Goal: Task Accomplishment & Management: Complete application form

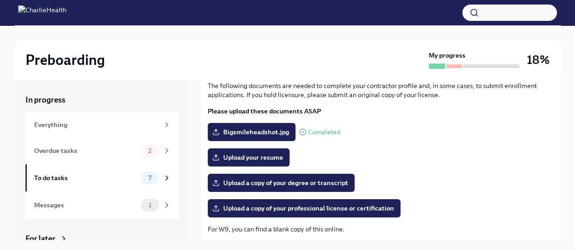
scroll to position [57, 0]
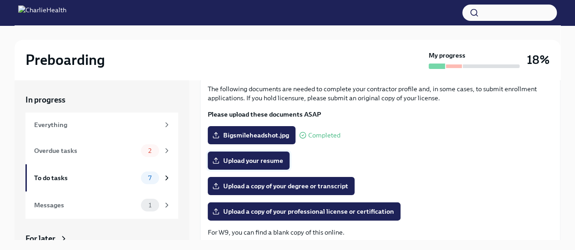
click at [267, 159] on span "Upload your resume" at bounding box center [248, 160] width 69 height 9
click at [0, 0] on input "Upload your resume" at bounding box center [0, 0] width 0 height 0
click at [249, 163] on span "Upload your resume" at bounding box center [248, 160] width 69 height 9
click at [0, 0] on input "Upload your resume" at bounding box center [0, 0] width 0 height 0
click at [262, 159] on span "Upload your resume" at bounding box center [248, 160] width 69 height 9
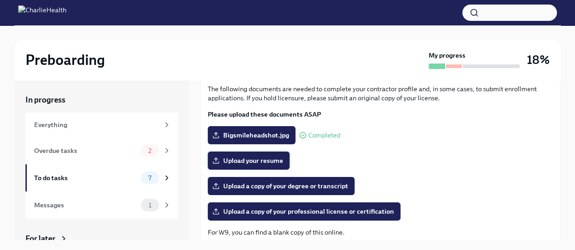
click at [0, 0] on input "Upload your resume" at bounding box center [0, 0] width 0 height 0
click at [255, 160] on span "Resume (1).docx" at bounding box center [243, 160] width 58 height 9
click at [0, 0] on input "Resume (1).docx" at bounding box center [0, 0] width 0 height 0
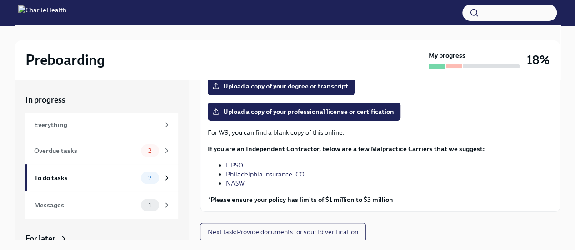
scroll to position [81, 0]
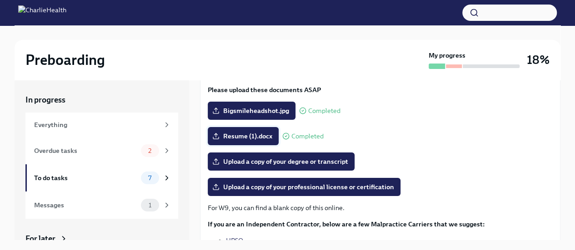
click at [214, 139] on icon at bounding box center [215, 136] width 7 height 7
click at [0, 0] on input "Resume (1).docx" at bounding box center [0, 0] width 0 height 0
click at [286, 131] on div "Resume (1).docx Completed" at bounding box center [266, 136] width 116 height 18
click at [269, 164] on span "Upload a copy of your degree or transcript" at bounding box center [281, 161] width 134 height 9
click at [0, 0] on input "Upload a copy of your degree or transcript" at bounding box center [0, 0] width 0 height 0
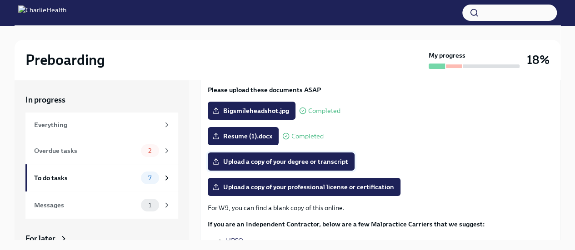
click at [282, 159] on span "Upload a copy of your degree or transcript" at bounding box center [281, 161] width 134 height 9
click at [0, 0] on input "Upload a copy of your degree or transcript" at bounding box center [0, 0] width 0 height 0
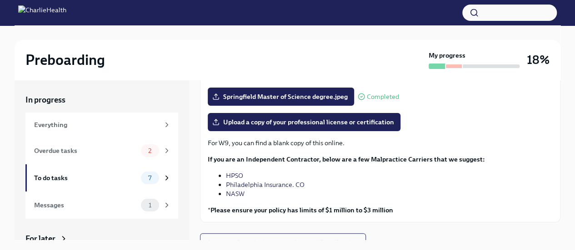
scroll to position [157, 0]
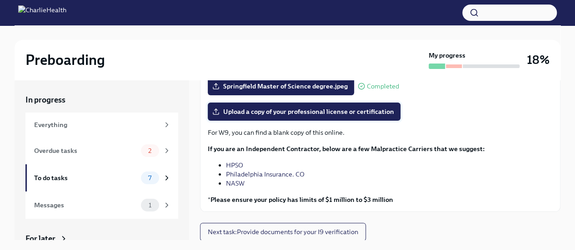
click at [363, 111] on span "Upload a copy of your professional license or certification" at bounding box center [304, 111] width 180 height 9
click at [0, 0] on input "Upload a copy of your professional license or certification" at bounding box center [0, 0] width 0 height 0
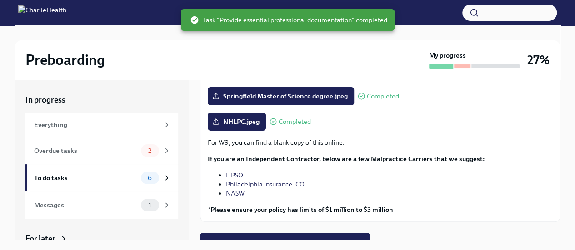
scroll to position [157, 0]
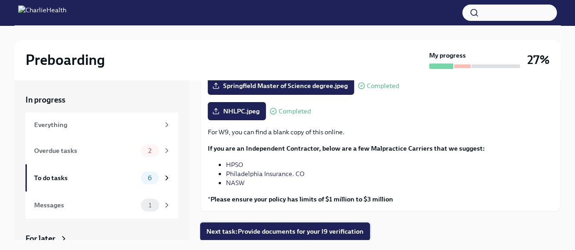
click at [343, 234] on span "Next task : Provide documents for your I9 verification" at bounding box center [284, 231] width 157 height 9
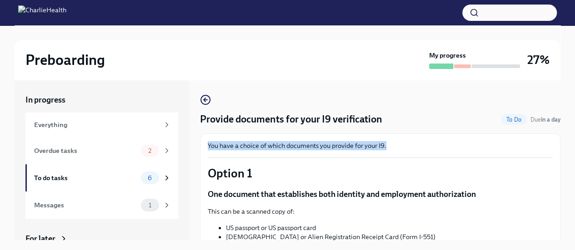
drag, startPoint x: 552, startPoint y: 114, endPoint x: 549, endPoint y: 134, distance: 20.6
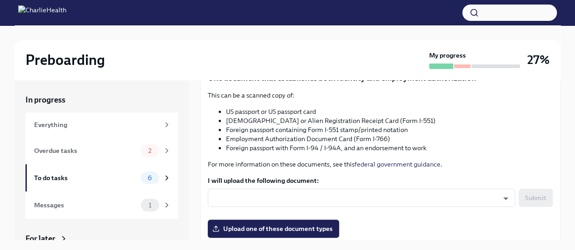
scroll to position [125, 0]
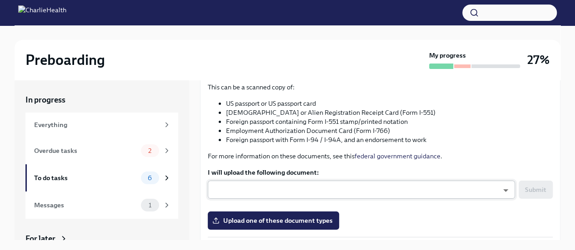
click at [340, 184] on body "Preboarding My progress 27% In progress Everything Overdue tasks 2 To do tasks …" at bounding box center [287, 133] width 575 height 266
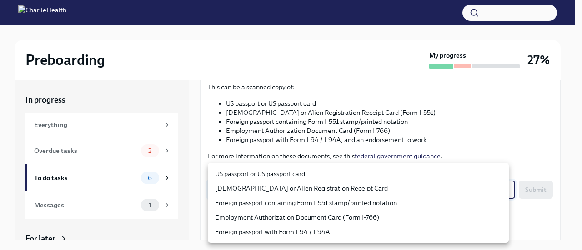
click at [321, 171] on li "US passport or US passport card" at bounding box center [358, 174] width 301 height 15
type input "KnYOjnC8x"
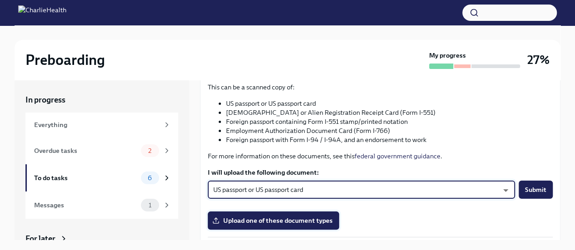
click at [301, 219] on span "Upload one of these document types" at bounding box center [273, 220] width 119 height 9
click at [0, 0] on input "Upload one of these document types" at bounding box center [0, 0] width 0 height 0
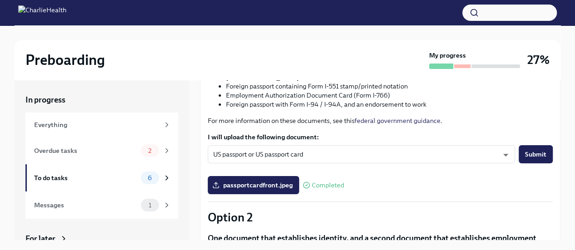
scroll to position [169, 0]
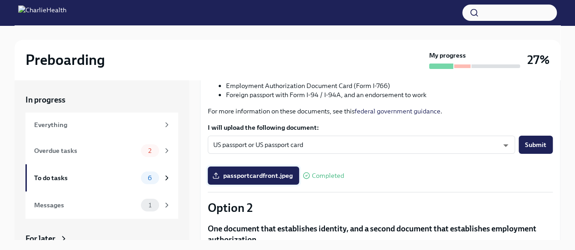
click at [241, 172] on span "passportcardfront.jpeg" at bounding box center [253, 175] width 79 height 9
click at [0, 0] on input "passportcardfront.jpeg" at bounding box center [0, 0] width 0 height 0
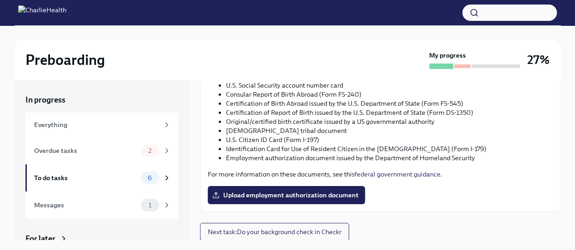
scroll to position [461, 0]
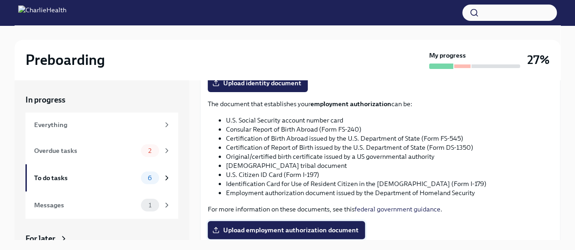
click at [328, 228] on span "Upload employment authorization document" at bounding box center [286, 230] width 144 height 9
click at [0, 0] on input "Upload employment authorization document" at bounding box center [0, 0] width 0 height 0
click at [278, 233] on span "Upload employment authorization document" at bounding box center [286, 230] width 144 height 9
click at [0, 0] on input "Upload employment authorization document" at bounding box center [0, 0] width 0 height 0
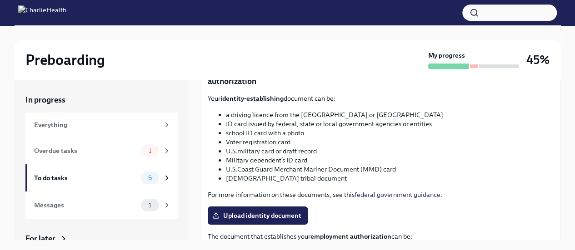
scroll to position [329, 0]
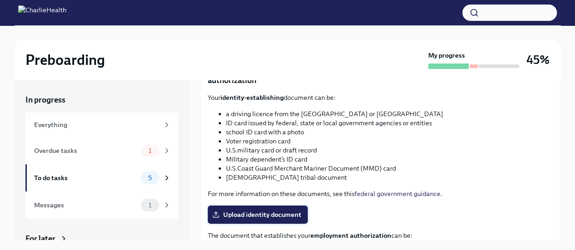
click at [269, 216] on span "Upload identity document" at bounding box center [257, 214] width 87 height 9
click at [0, 0] on input "Upload identity document" at bounding box center [0, 0] width 0 height 0
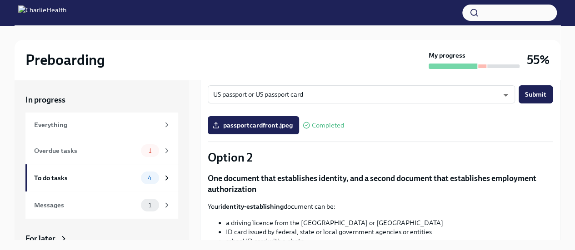
scroll to position [208, 0]
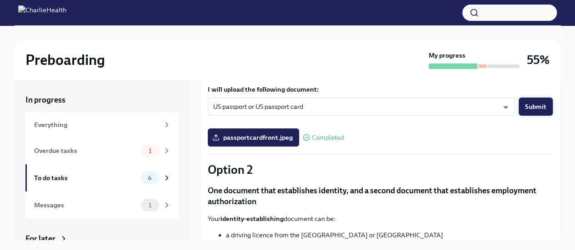
click at [525, 106] on span "Submit" at bounding box center [535, 106] width 21 height 9
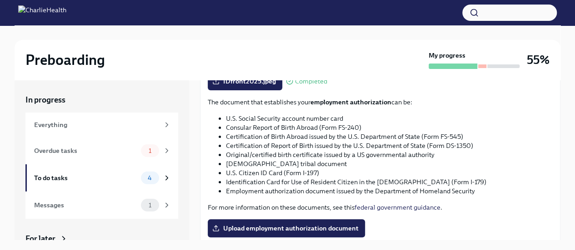
scroll to position [465, 0]
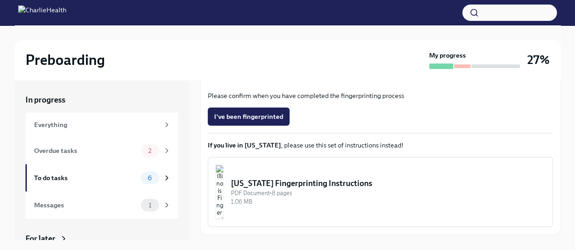
scroll to position [218, 0]
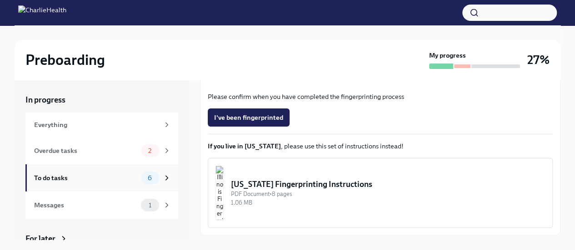
click at [100, 178] on div "To do tasks" at bounding box center [85, 178] width 103 height 10
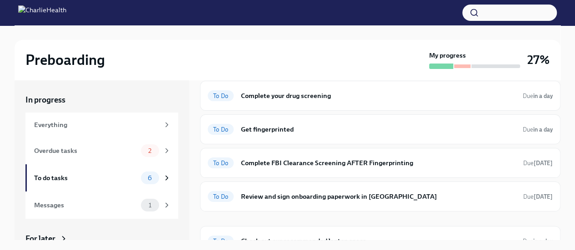
scroll to position [79, 0]
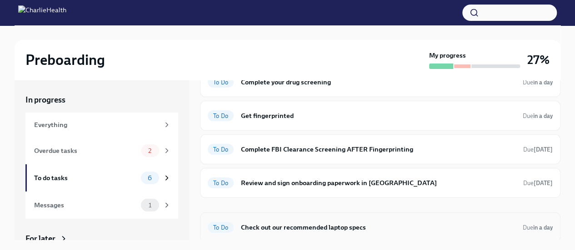
click at [313, 224] on h6 "Check out our recommended laptop specs" at bounding box center [378, 228] width 274 height 10
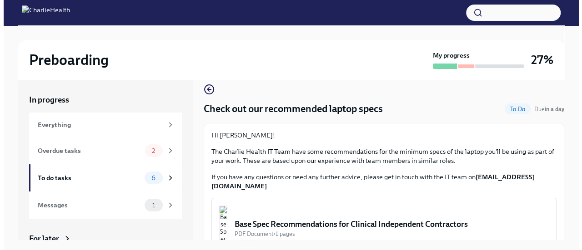
scroll to position [36, 0]
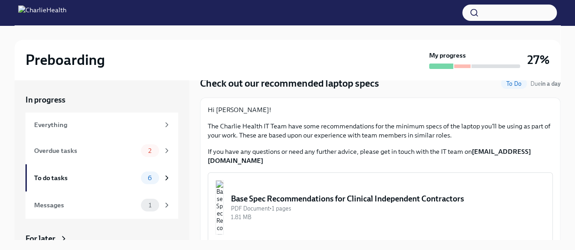
click at [337, 194] on div "Base Spec Recommendations for Clinical Independent Contractors" at bounding box center [388, 199] width 314 height 11
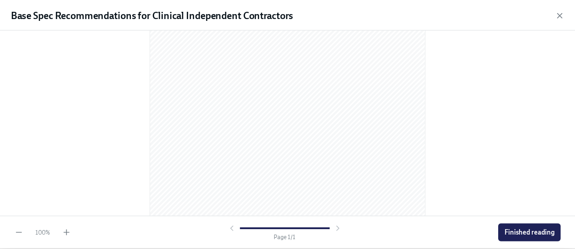
scroll to position [187, 0]
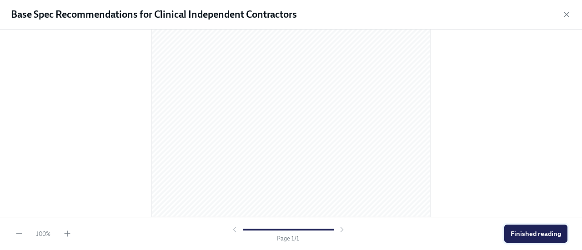
click at [522, 238] on span "Finished reading" at bounding box center [535, 233] width 50 height 9
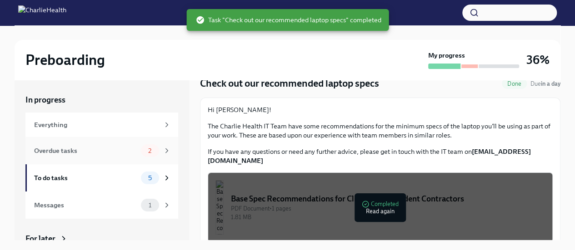
click at [72, 154] on div "Overdue tasks" at bounding box center [85, 151] width 103 height 10
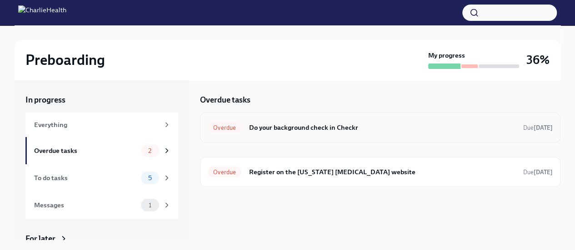
click at [233, 129] on span "Overdue" at bounding box center [225, 128] width 34 height 7
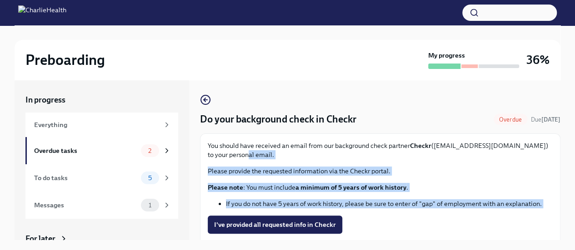
drag, startPoint x: 552, startPoint y: 157, endPoint x: 543, endPoint y: 224, distance: 67.9
click at [543, 224] on div "You should have received an email from our background check partner Checkr (sup…" at bounding box center [380, 192] width 360 height 116
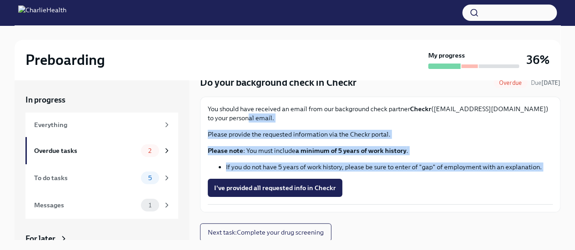
scroll to position [37, 0]
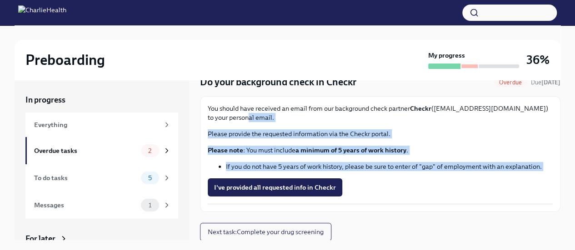
click at [416, 164] on li "If you do not have 5 years of work history, please be sure to enter of "gap" of…" at bounding box center [389, 166] width 327 height 9
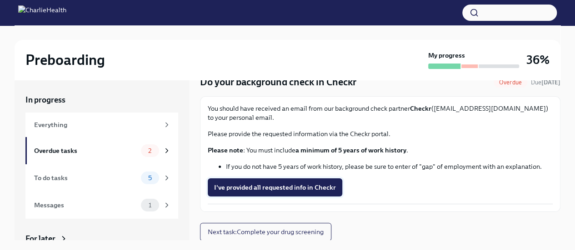
click at [280, 187] on span "I've provided all requested info in Checkr" at bounding box center [275, 187] width 122 height 9
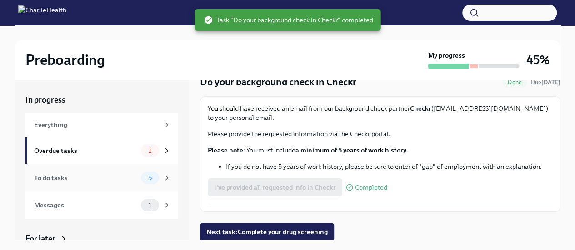
click at [81, 175] on div "To do tasks" at bounding box center [85, 178] width 103 height 10
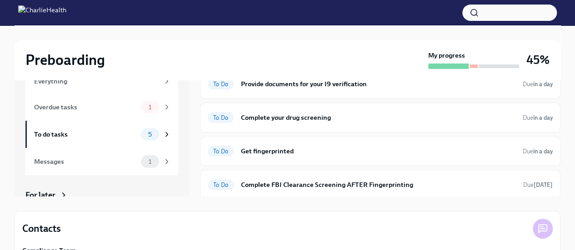
scroll to position [61, 0]
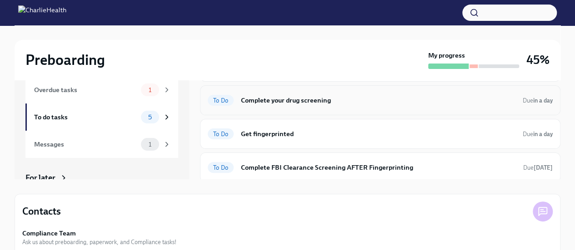
click at [323, 101] on h6 "Complete your drug screening" at bounding box center [378, 100] width 274 height 10
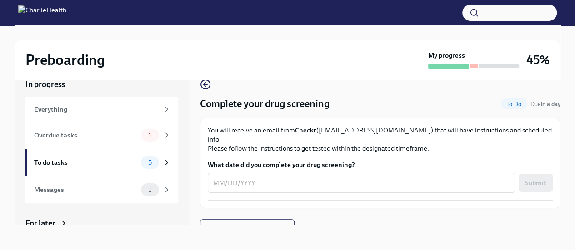
scroll to position [15, 0]
click at [204, 87] on icon "button" at bounding box center [205, 84] width 11 height 11
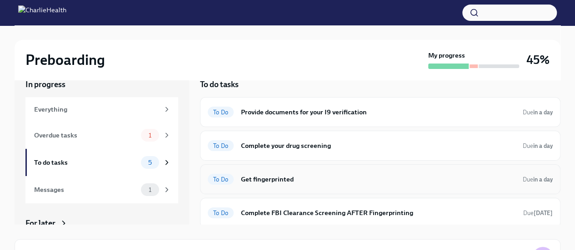
click at [264, 178] on h6 "Get fingerprinted" at bounding box center [378, 179] width 274 height 10
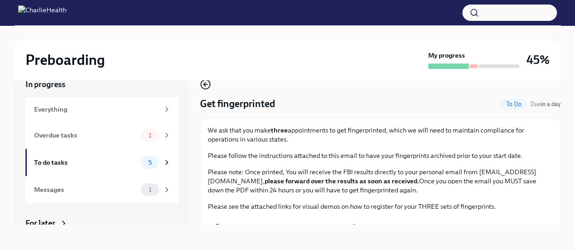
click at [206, 85] on icon "button" at bounding box center [206, 85] width 4 height 0
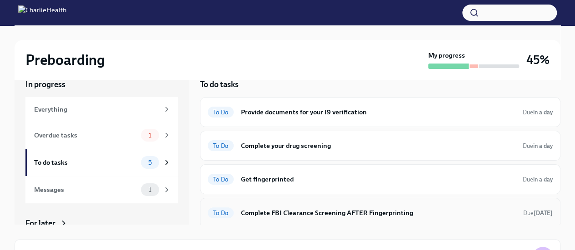
click at [299, 210] on h6 "Complete FBI Clearance Screening AFTER Fingerprinting" at bounding box center [378, 213] width 275 height 10
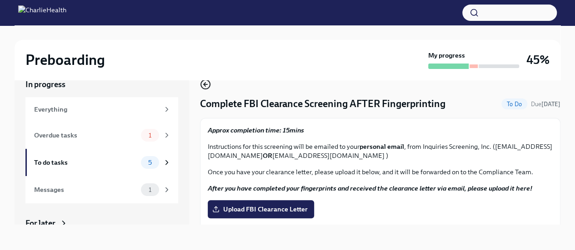
click at [205, 85] on icon "button" at bounding box center [206, 85] width 4 height 0
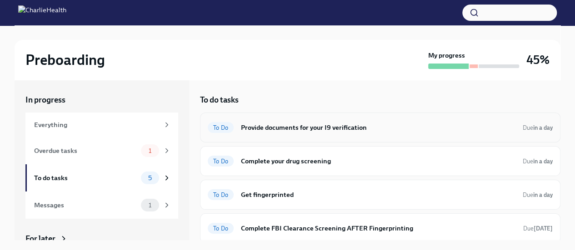
click at [224, 131] on div "To Do" at bounding box center [221, 127] width 26 height 11
